Goal: Information Seeking & Learning: Learn about a topic

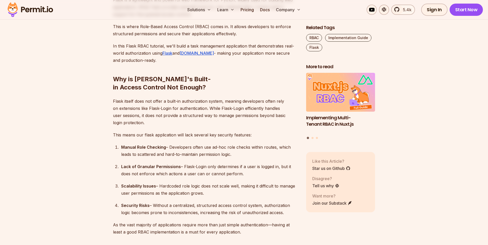
scroll to position [307, 0]
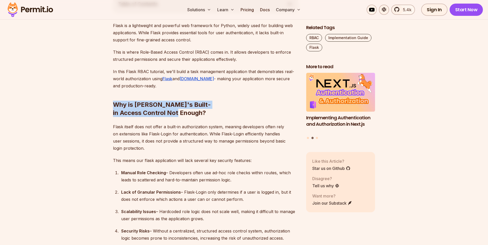
drag, startPoint x: 108, startPoint y: 101, endPoint x: 273, endPoint y: 101, distance: 165.1
click at [266, 108] on div at bounding box center [266, 108] width 0 height 0
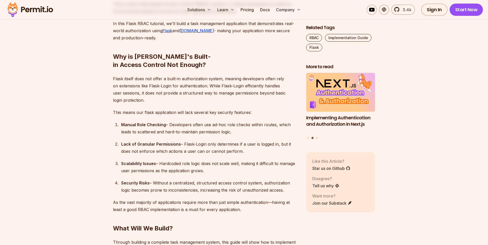
scroll to position [358, 0]
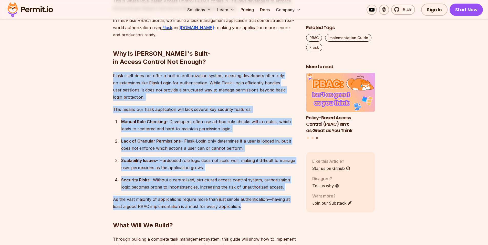
drag, startPoint x: 114, startPoint y: 68, endPoint x: 240, endPoint y: 199, distance: 181.4
click at [240, 201] on div at bounding box center [240, 201] width 0 height 0
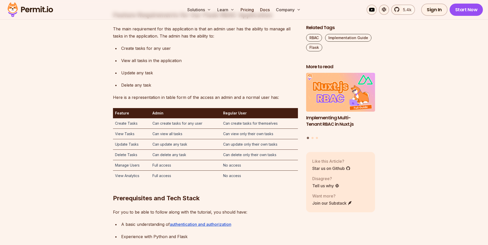
scroll to position [717, 0]
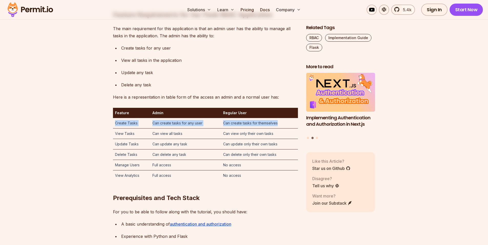
drag, startPoint x: 113, startPoint y: 115, endPoint x: 279, endPoint y: 114, distance: 165.6
click at [279, 118] on tr "Create Tasks Can create tasks for any user Can create tasks for themselves" at bounding box center [205, 123] width 185 height 10
click at [119, 94] on p "Here is a representation in table form of the access an admin and a normal user…" at bounding box center [205, 97] width 185 height 7
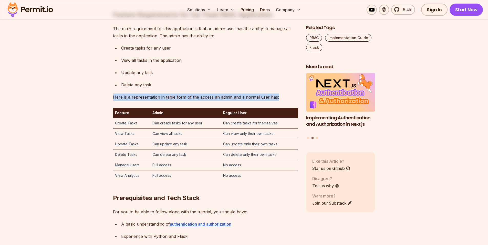
drag, startPoint x: 106, startPoint y: 87, endPoint x: 277, endPoint y: 89, distance: 170.7
click at [276, 91] on div at bounding box center [276, 91] width 0 height 0
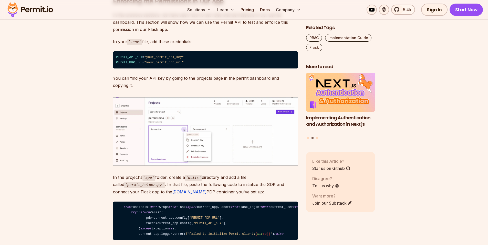
scroll to position [2534, 0]
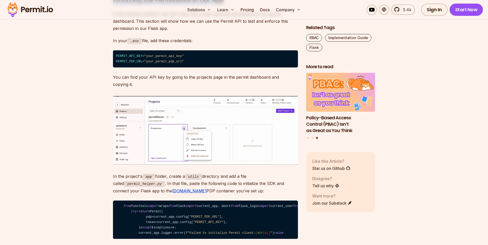
drag, startPoint x: 113, startPoint y: 118, endPoint x: 232, endPoint y: 114, distance: 119.1
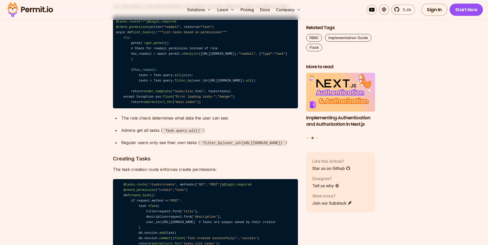
scroll to position [3276, 0]
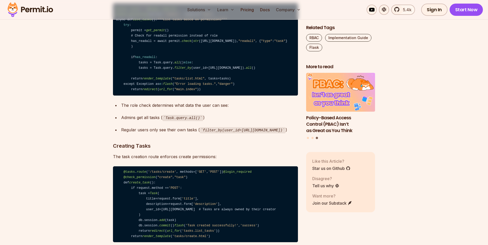
drag, startPoint x: 122, startPoint y: 109, endPoint x: 214, endPoint y: 108, distance: 92.4
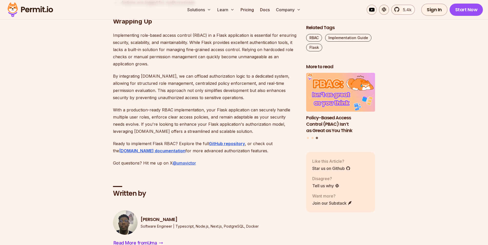
scroll to position [3865, 0]
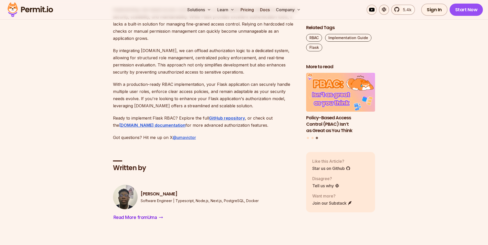
drag, startPoint x: 116, startPoint y: 134, endPoint x: 212, endPoint y: 134, distance: 96.2
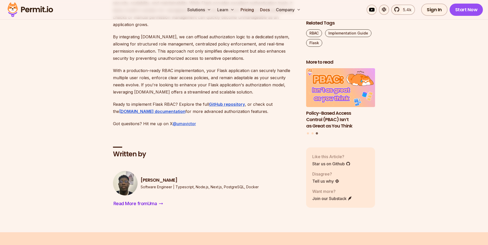
scroll to position [3942, 0]
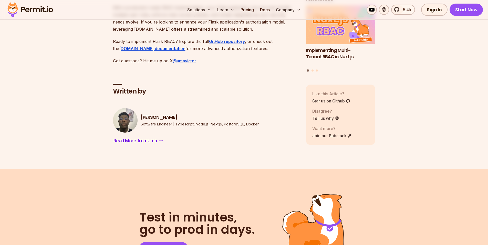
drag, startPoint x: 128, startPoint y: 100, endPoint x: 231, endPoint y: 101, distance: 103.2
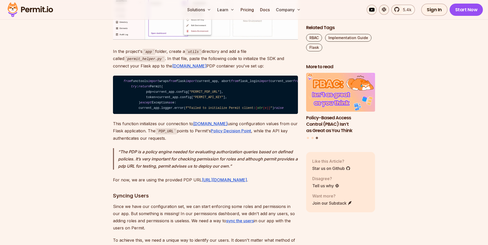
scroll to position [2662, 0]
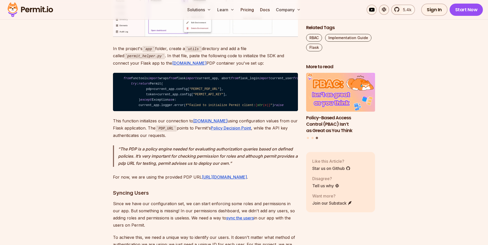
drag, startPoint x: 167, startPoint y: 208, endPoint x: 147, endPoint y: 188, distance: 28.6
click at [167, 112] on code "from functools import wraps from flask import current_app, abort from flask_log…" at bounding box center [205, 92] width 185 height 39
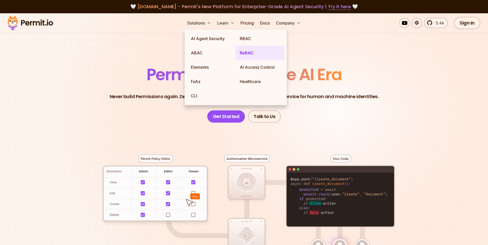
click at [251, 53] on link "ReBAC" at bounding box center [259, 53] width 49 height 14
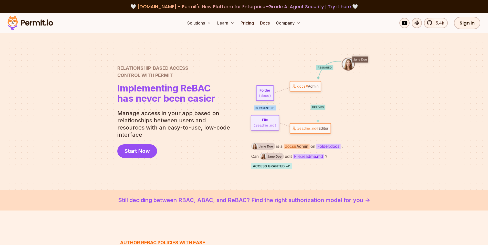
click at [104, 55] on div at bounding box center [244, 111] width 488 height 157
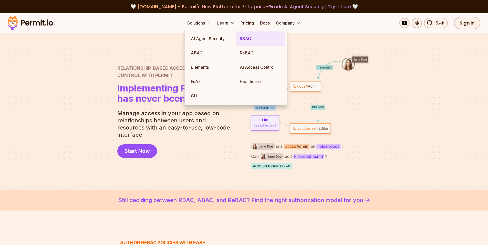
click at [243, 37] on link "RBAC" at bounding box center [259, 38] width 49 height 14
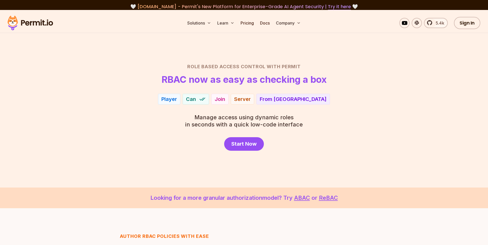
click at [89, 103] on div "Player Can Join Server From EU" at bounding box center [244, 99] width 358 height 11
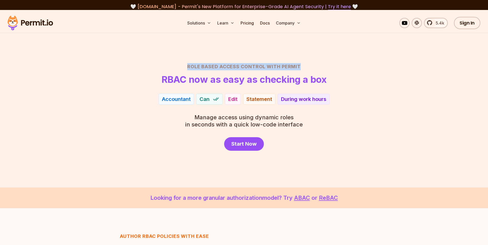
drag, startPoint x: 184, startPoint y: 65, endPoint x: 303, endPoint y: 68, distance: 118.6
click at [303, 68] on h2 "Role Based Access Control with Permit" at bounding box center [244, 66] width 358 height 7
copy h2 "Role Based Access Control with Permit"
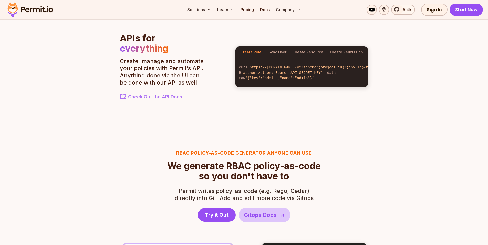
scroll to position [640, 0]
